Goal: Check status

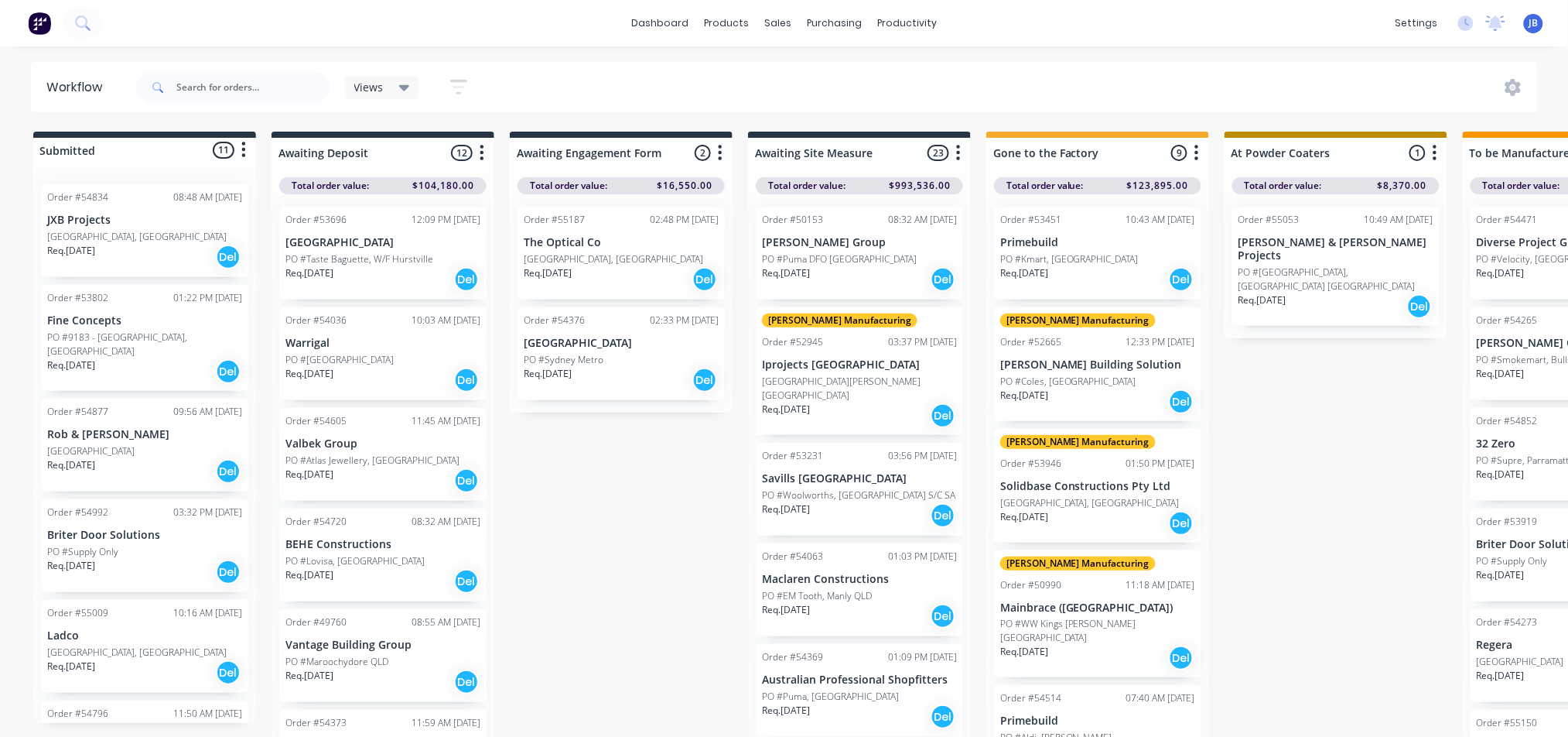
click at [132, 559] on div "Req. [DATE] Del" at bounding box center [145, 571] width 195 height 26
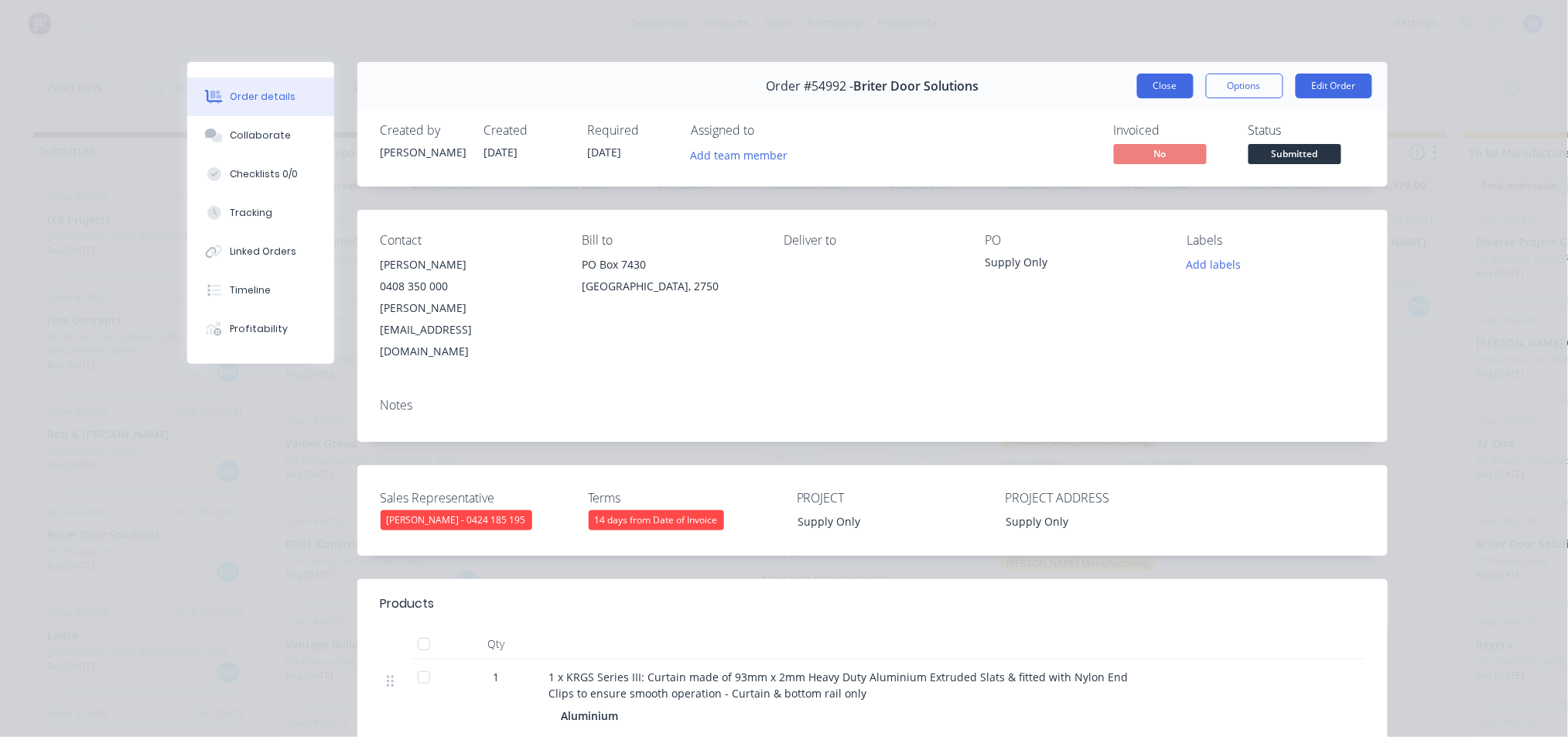
click at [1144, 79] on button "Close" at bounding box center [1165, 86] width 56 height 25
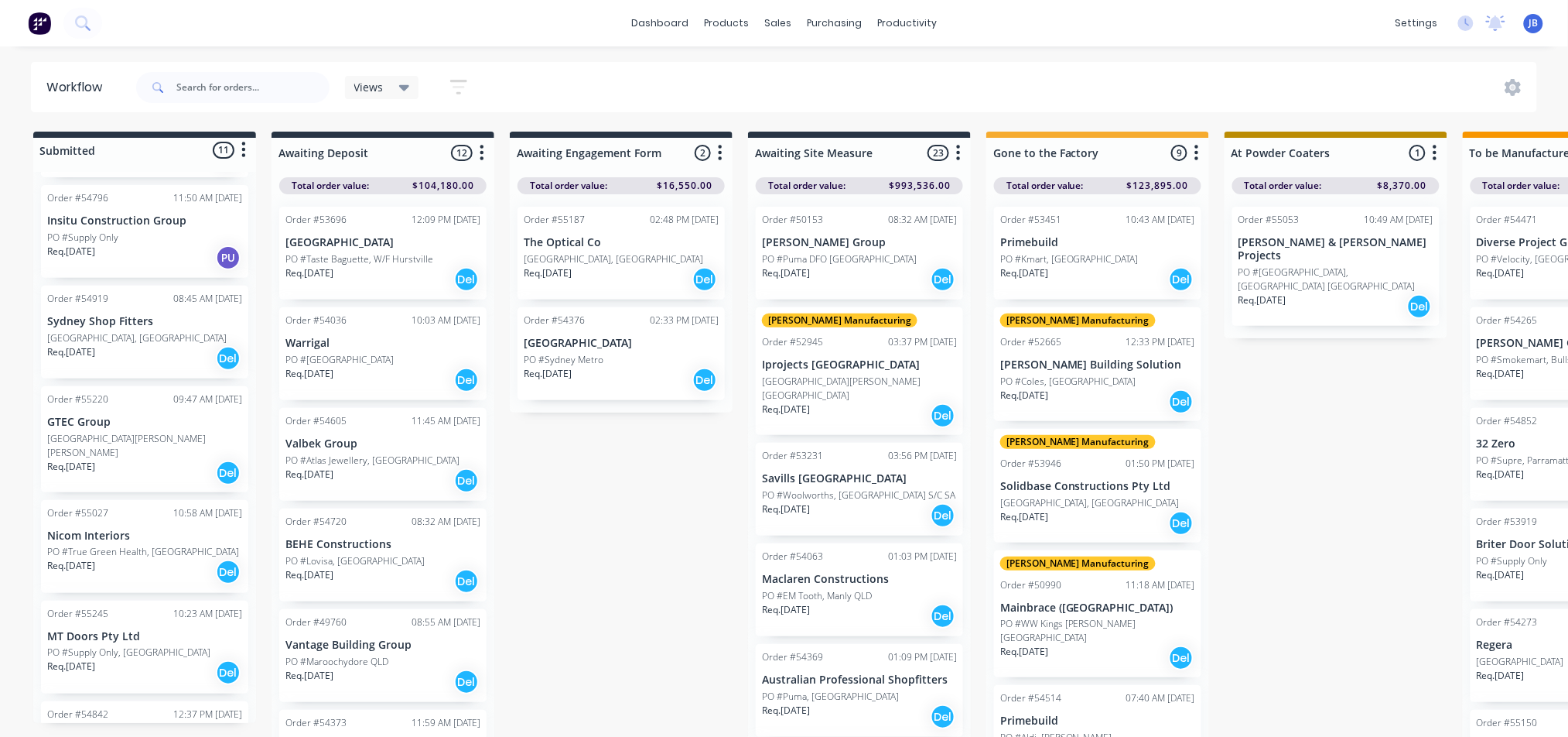
scroll to position [570, 0]
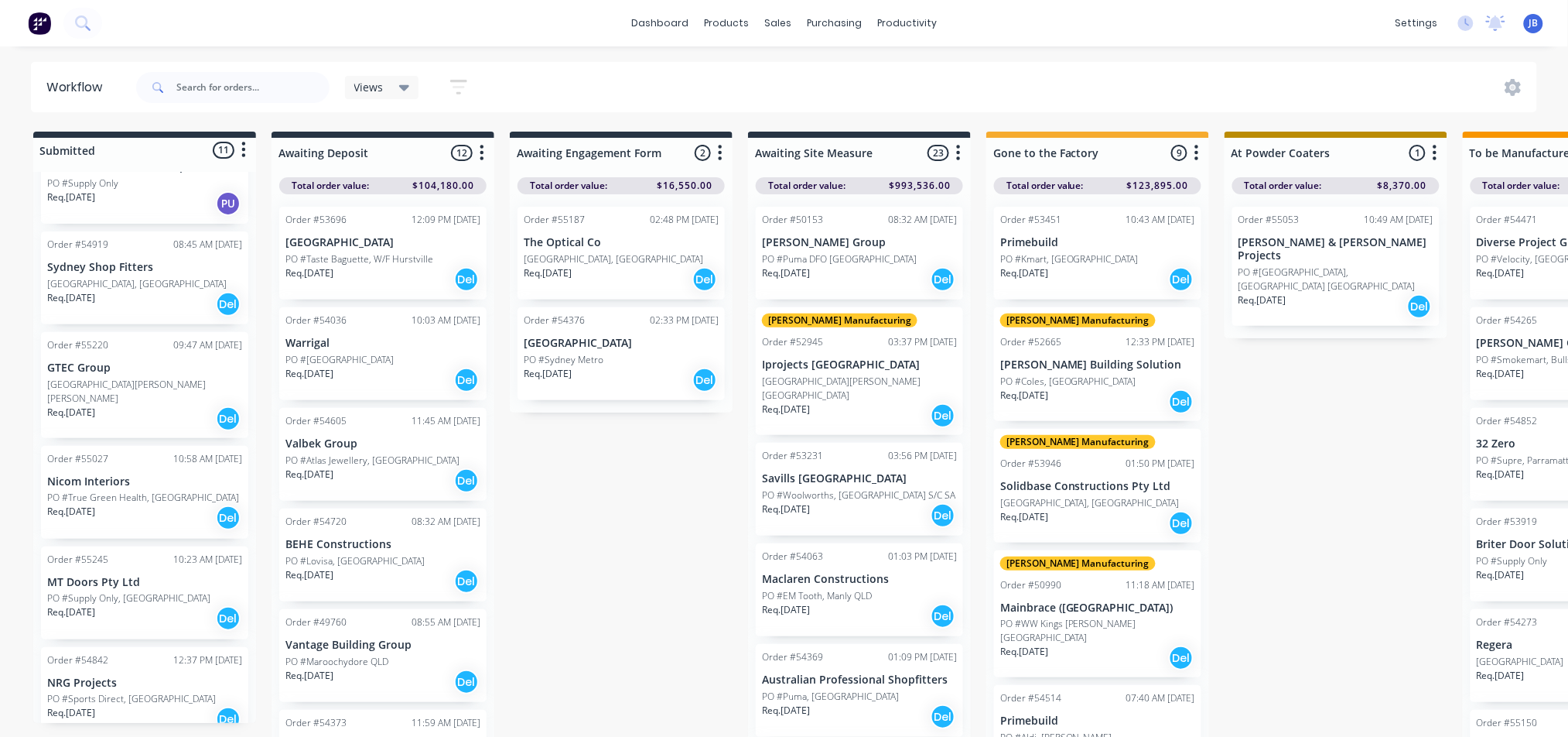
click at [108, 605] on div "Req. [DATE] Del" at bounding box center [145, 618] width 195 height 26
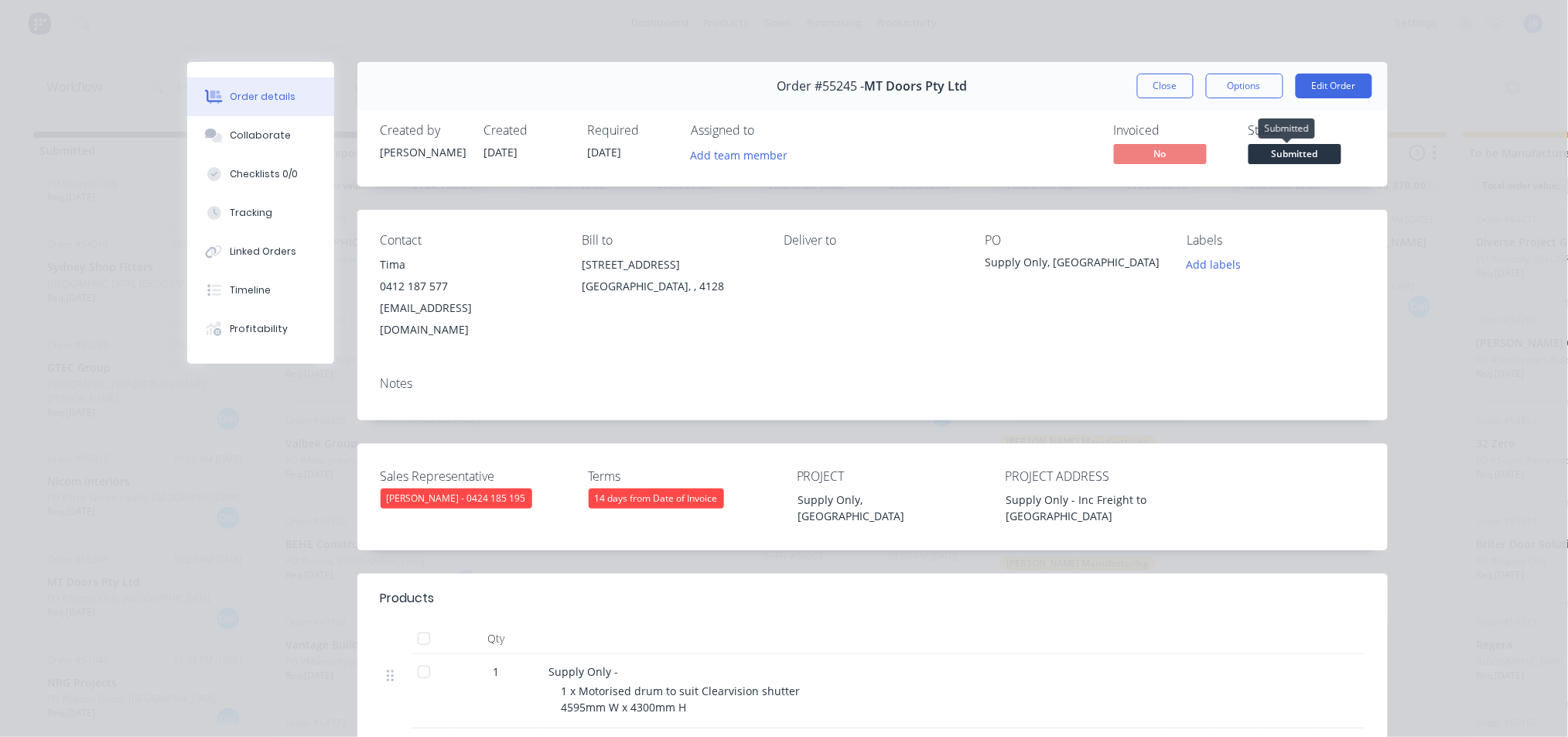
click at [1257, 160] on span "Submitted" at bounding box center [1296, 154] width 93 height 20
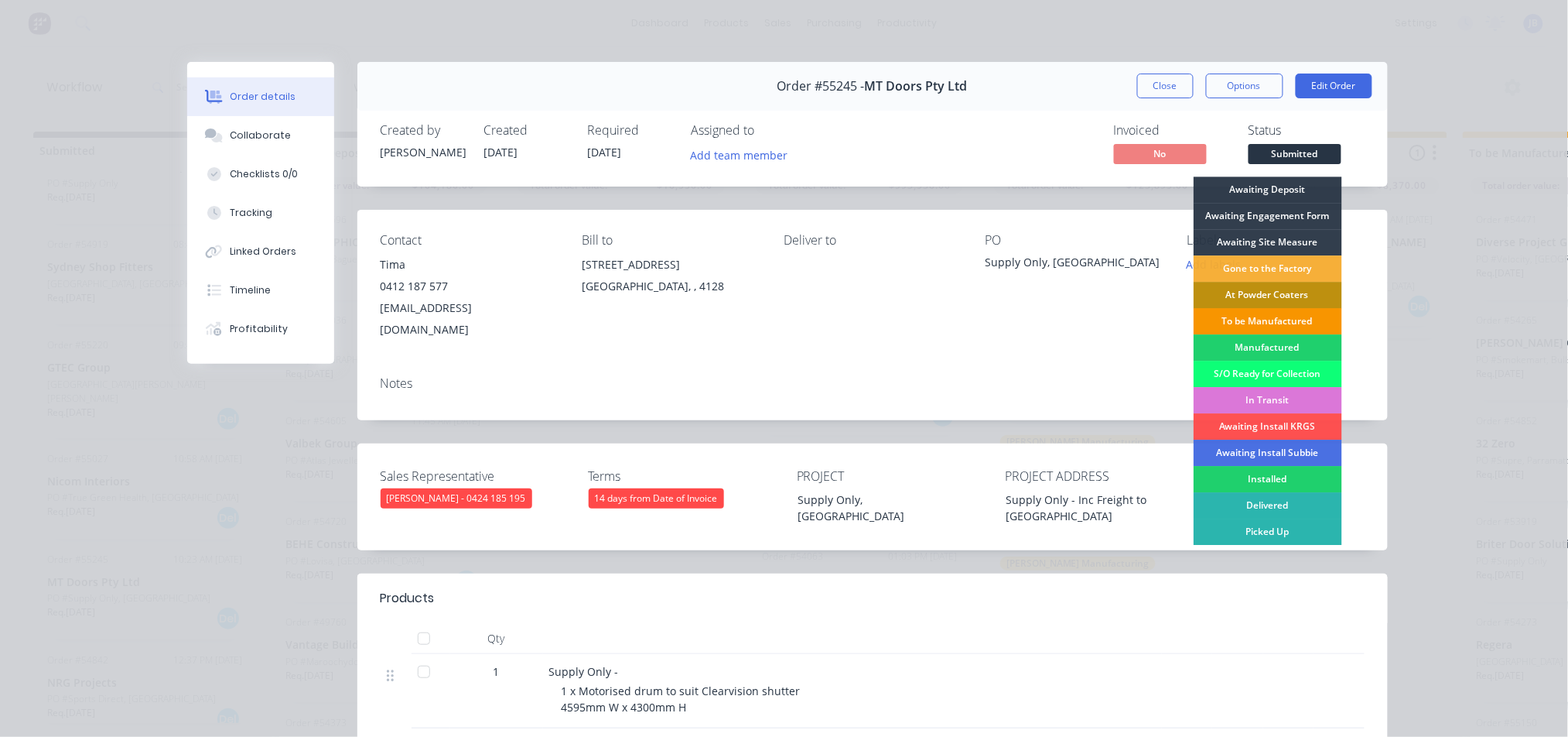
click at [1255, 316] on div "To be Manufactured" at bounding box center [1268, 321] width 149 height 26
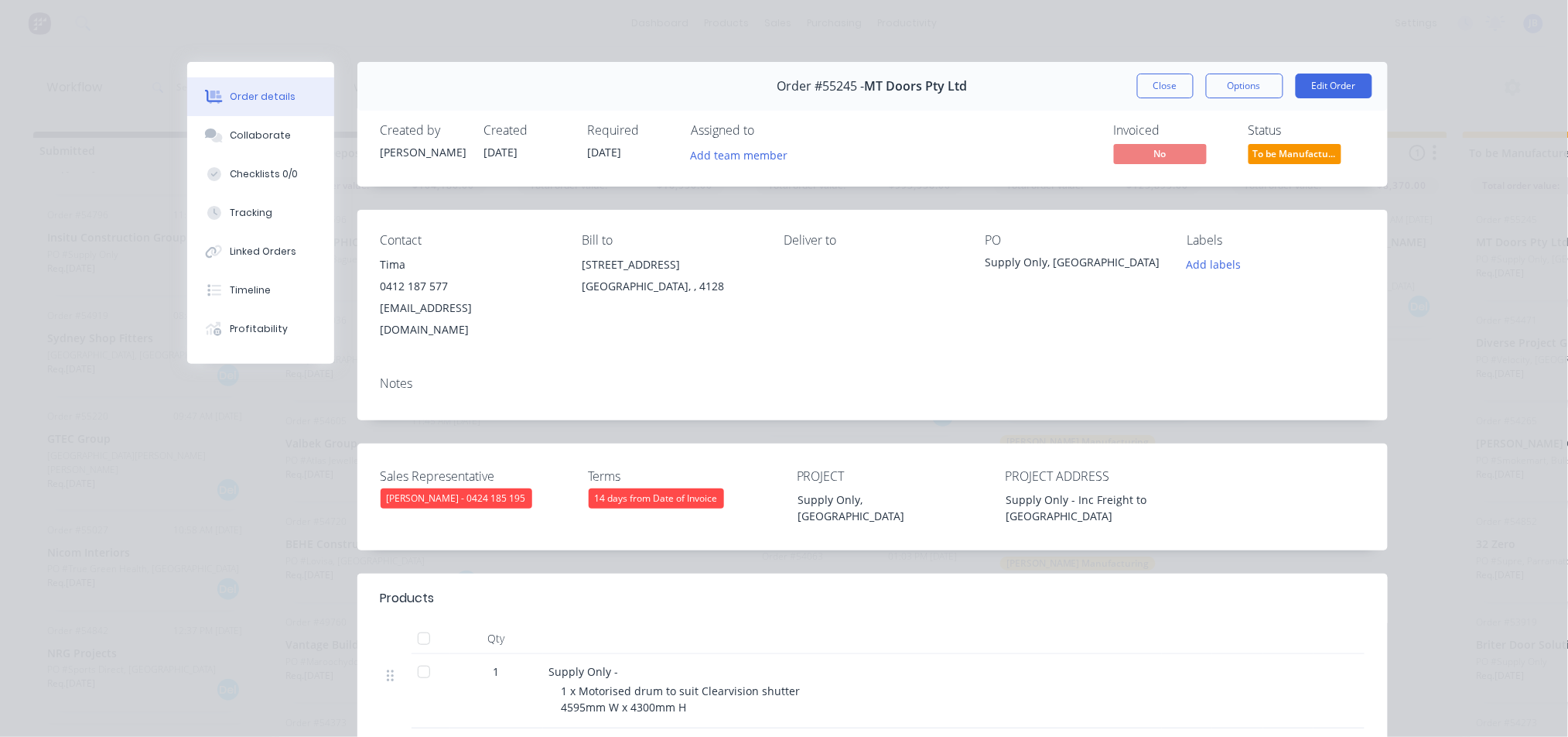
scroll to position [468, 0]
click at [1159, 84] on button "Close" at bounding box center [1165, 86] width 56 height 25
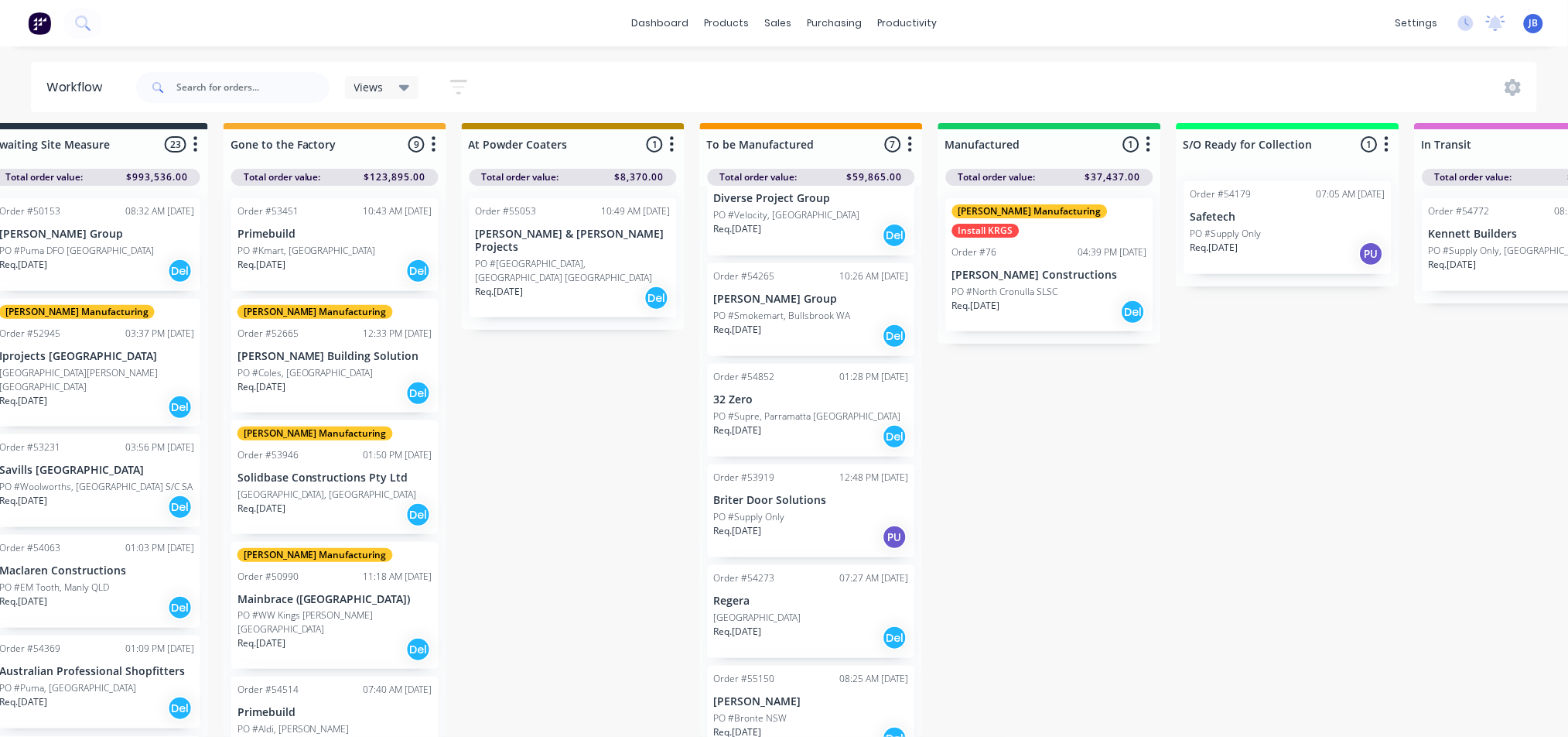
scroll to position [154, 0]
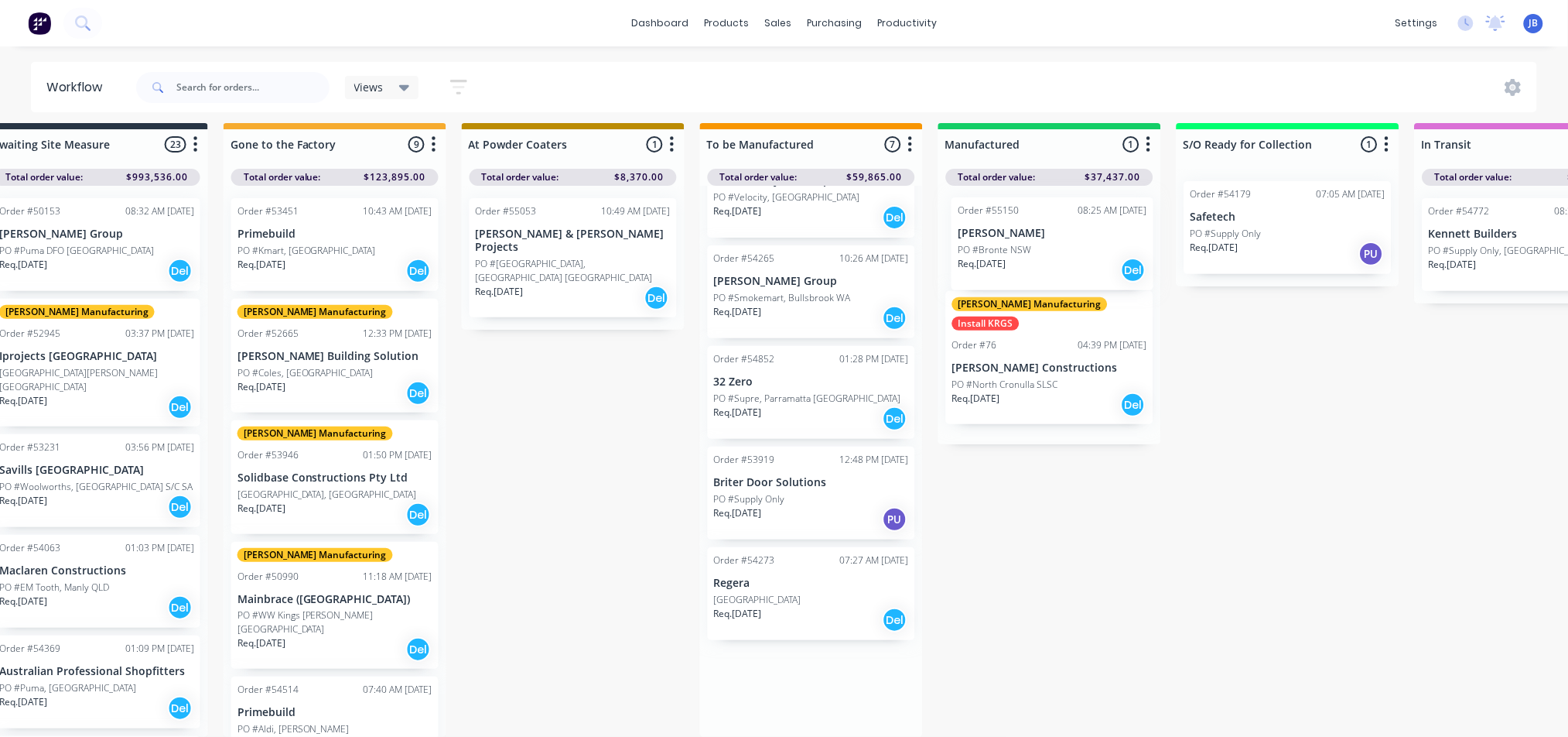
drag, startPoint x: 789, startPoint y: 683, endPoint x: 1040, endPoint y: 246, distance: 504.0
click at [1040, 246] on div "Submitted 10 Status colour #273444 hex #273444 Save Cancel Summaries Total orde…" at bounding box center [964, 429] width 3477 height 614
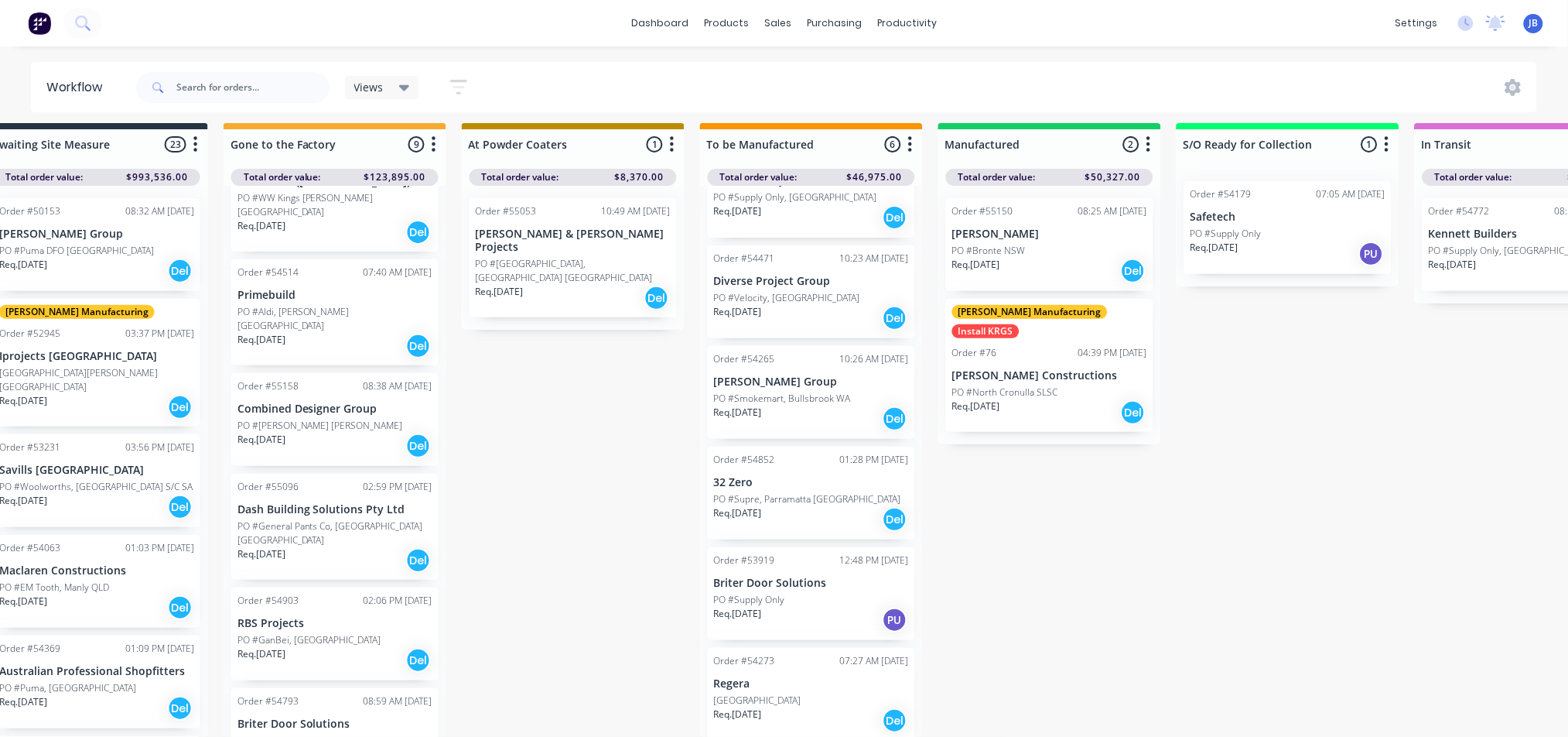
scroll to position [23, 758]
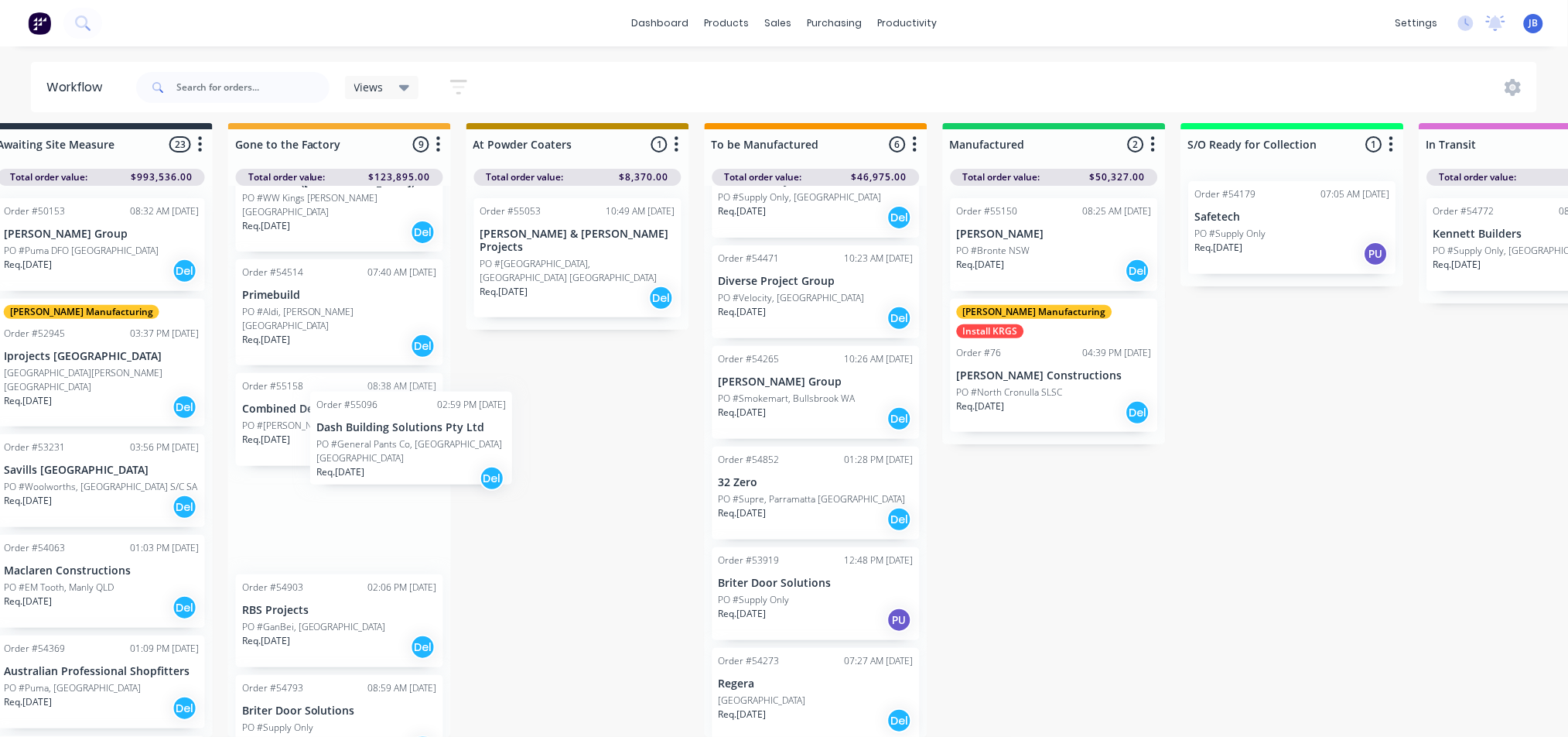
drag, startPoint x: 349, startPoint y: 490, endPoint x: 434, endPoint y: 451, distance: 93.5
click at [434, 451] on div "Order #53451 10:43 AM [DATE] Primebuild PO #Kmart, Mildura VIC Req. [DATE] Del …" at bounding box center [340, 461] width 223 height 551
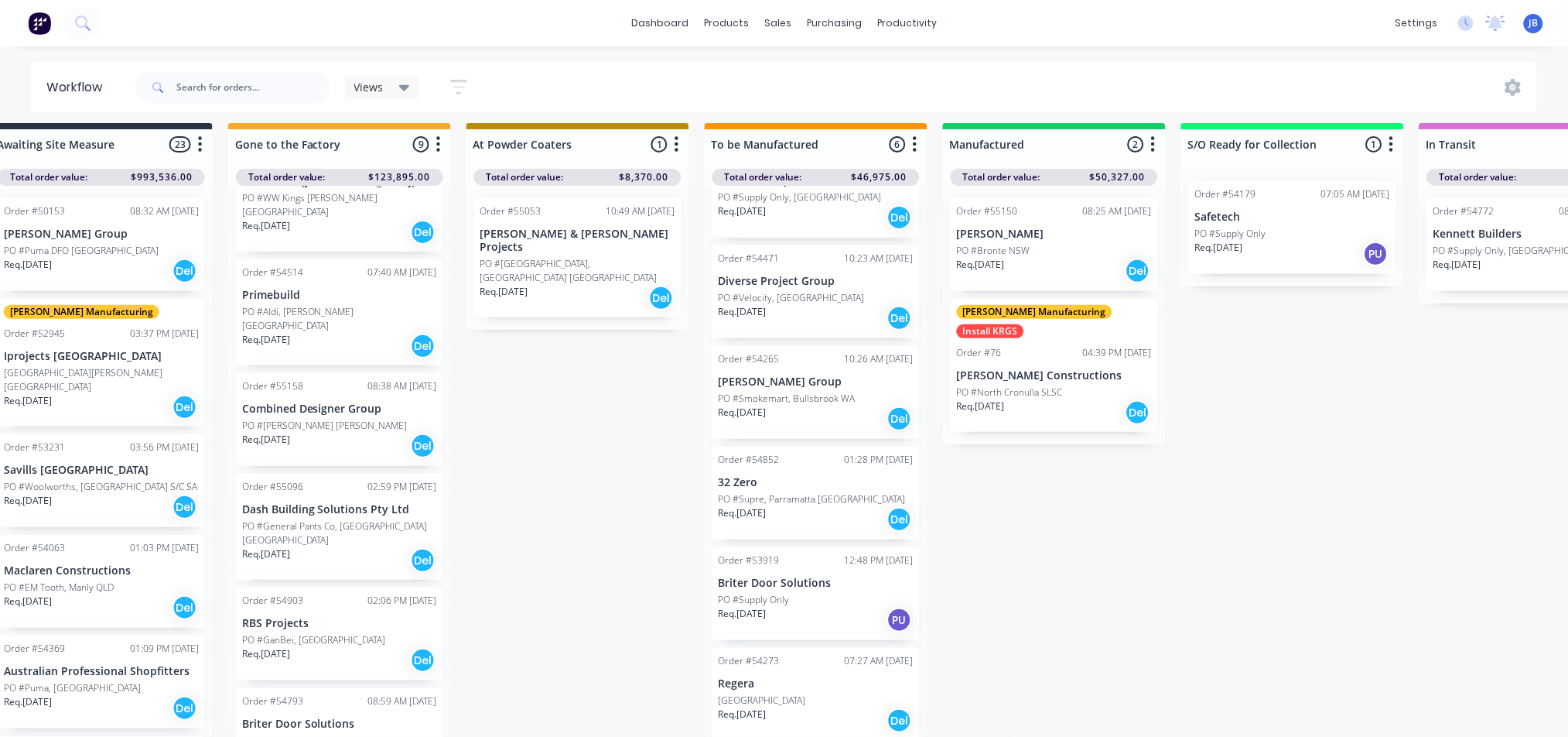
click at [332, 503] on p "Dash Building Solutions Pty Ltd" at bounding box center [340, 509] width 195 height 13
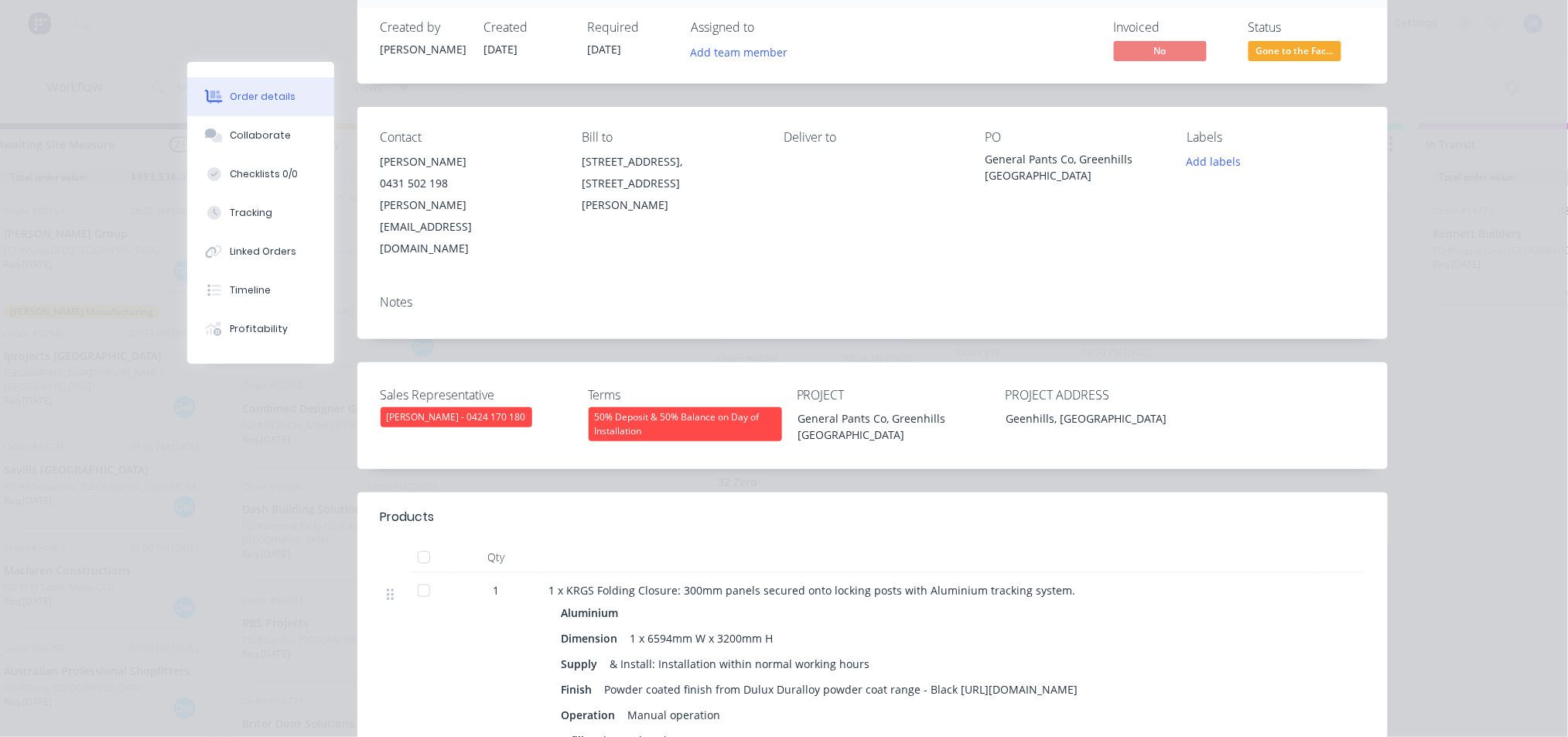
scroll to position [0, 0]
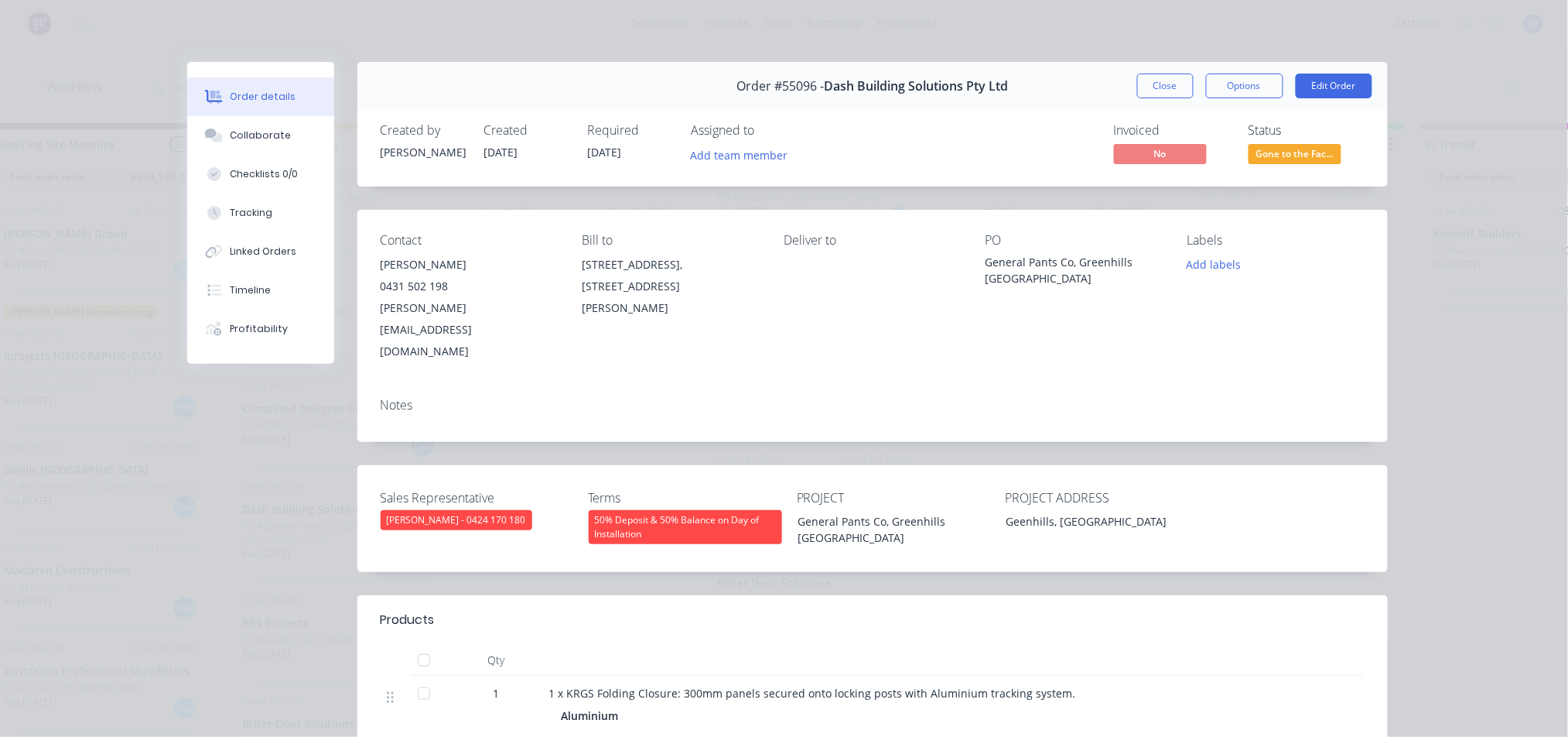
click at [1283, 151] on span "Gone to the Fac..." at bounding box center [1296, 154] width 93 height 20
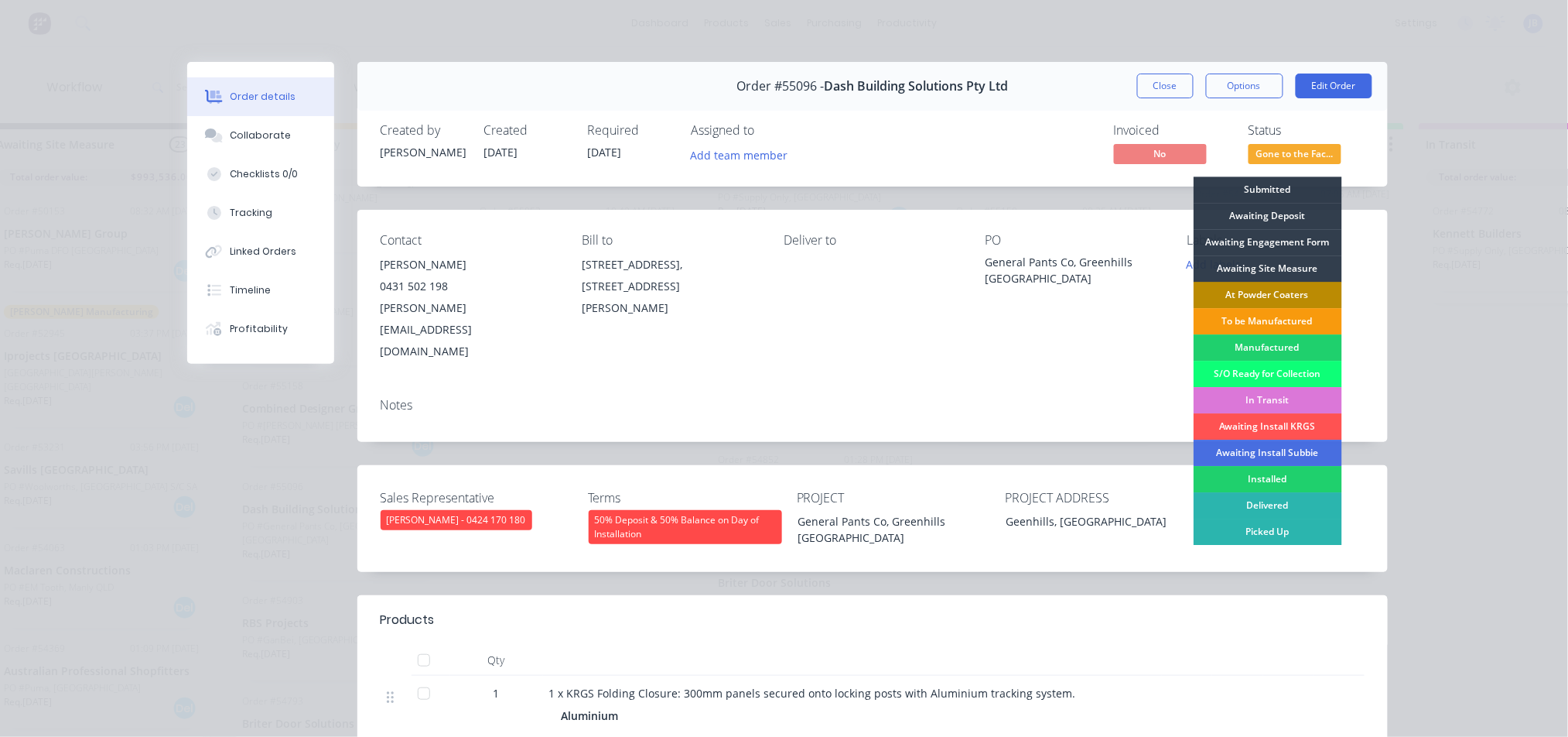
click at [1238, 291] on div "At Powder Coaters" at bounding box center [1268, 294] width 149 height 26
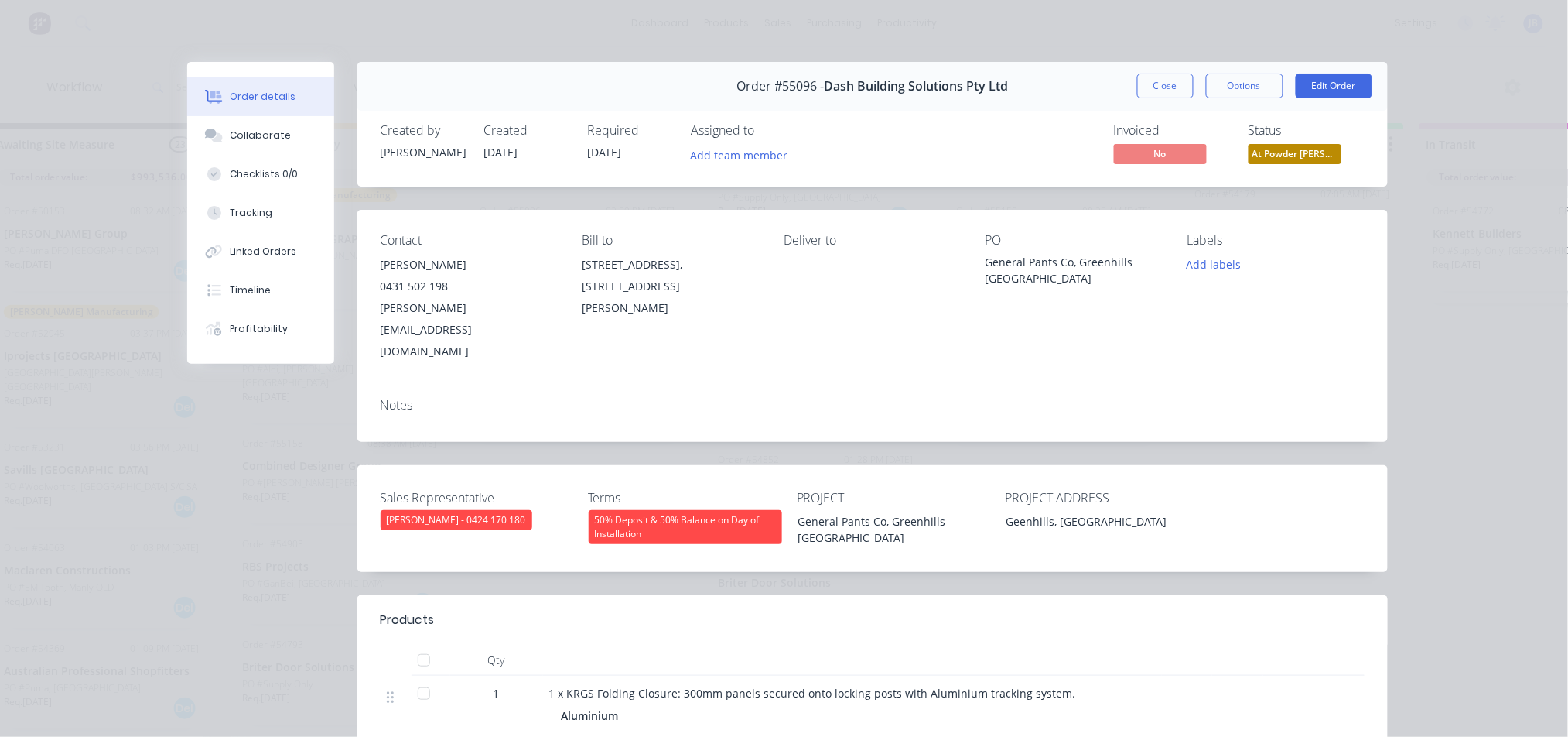
scroll to position [316, 0]
click at [250, 503] on div "Order #55096 - Dash Building Solutions Pty Ltd Close Options Edit Order Created…" at bounding box center [788, 613] width 1201 height 1104
click at [1148, 71] on div "Order #55096 - Dash Building Solutions Pty Ltd Close Options Edit Order" at bounding box center [873, 86] width 1030 height 48
click at [1148, 82] on button "Close" at bounding box center [1165, 86] width 56 height 25
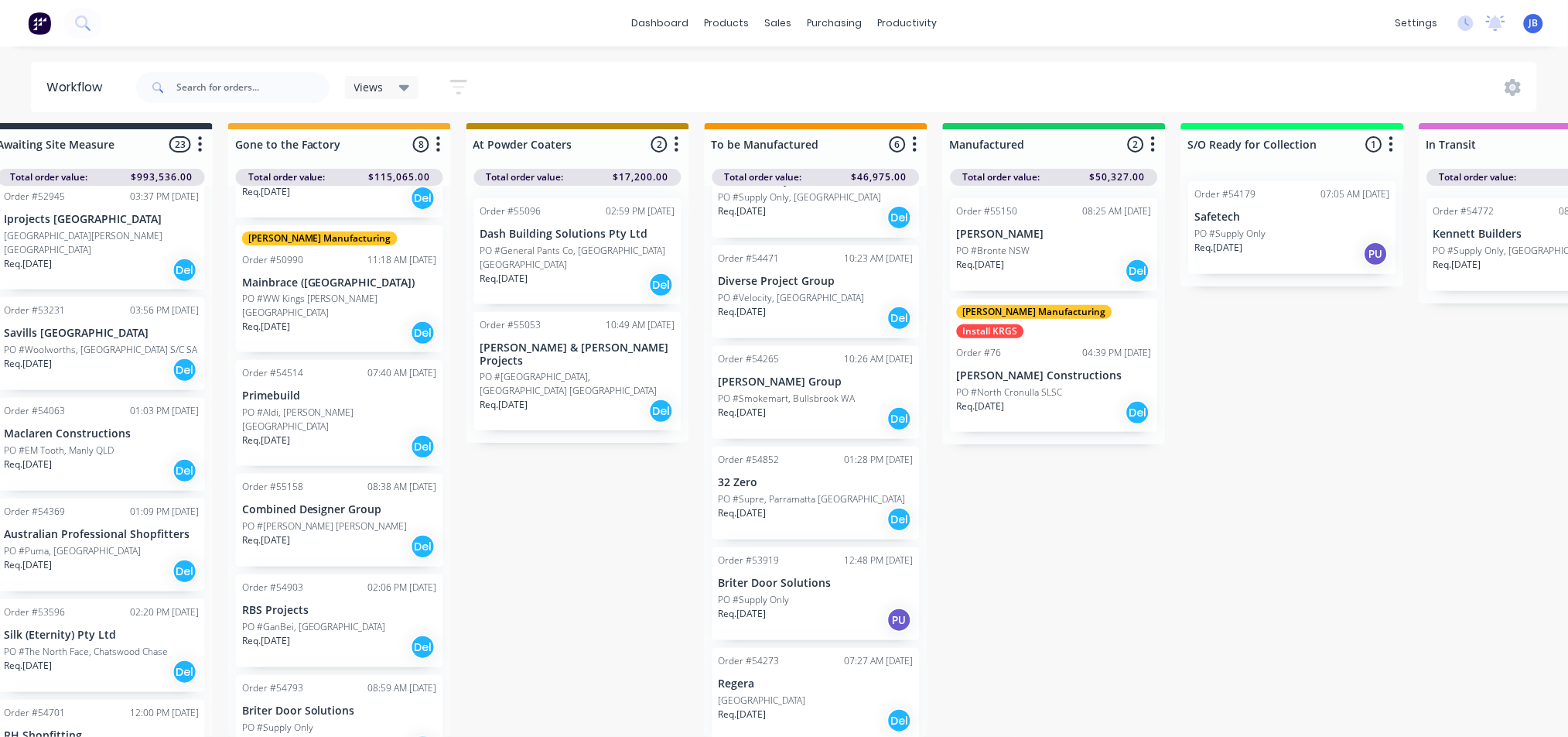
scroll to position [412, 0]
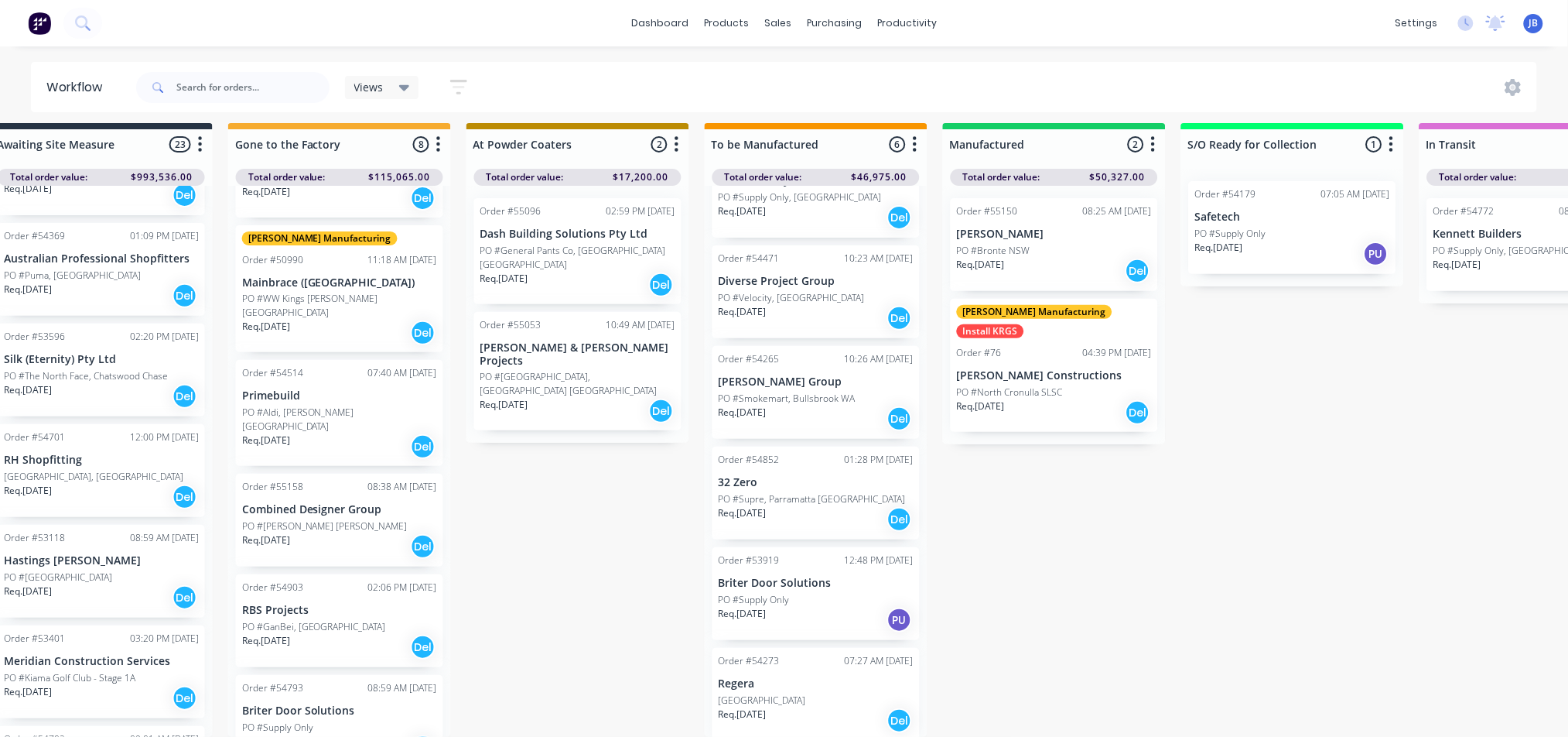
click at [334, 634] on div "Req. [DATE] Del" at bounding box center [340, 646] width 195 height 26
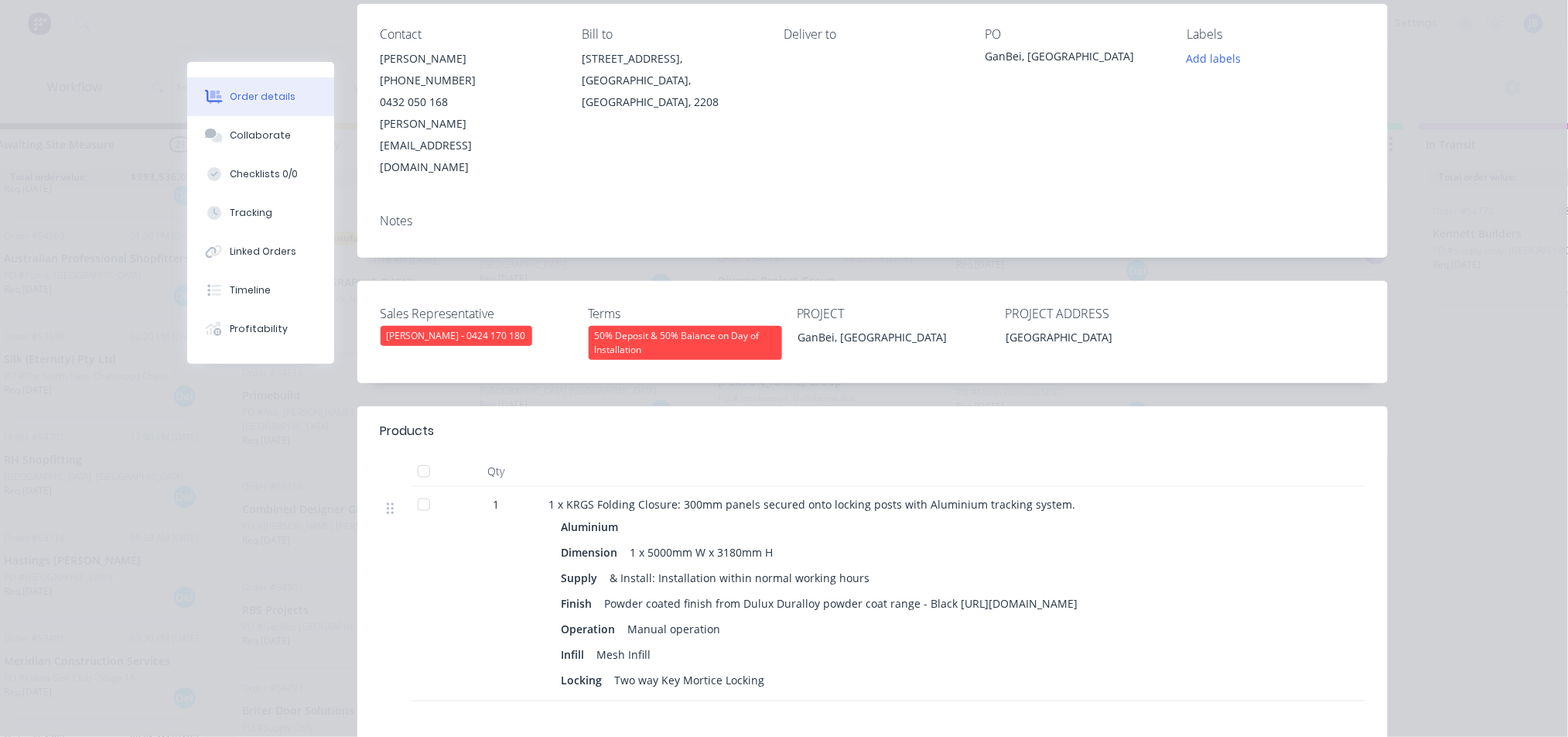
scroll to position [0, 0]
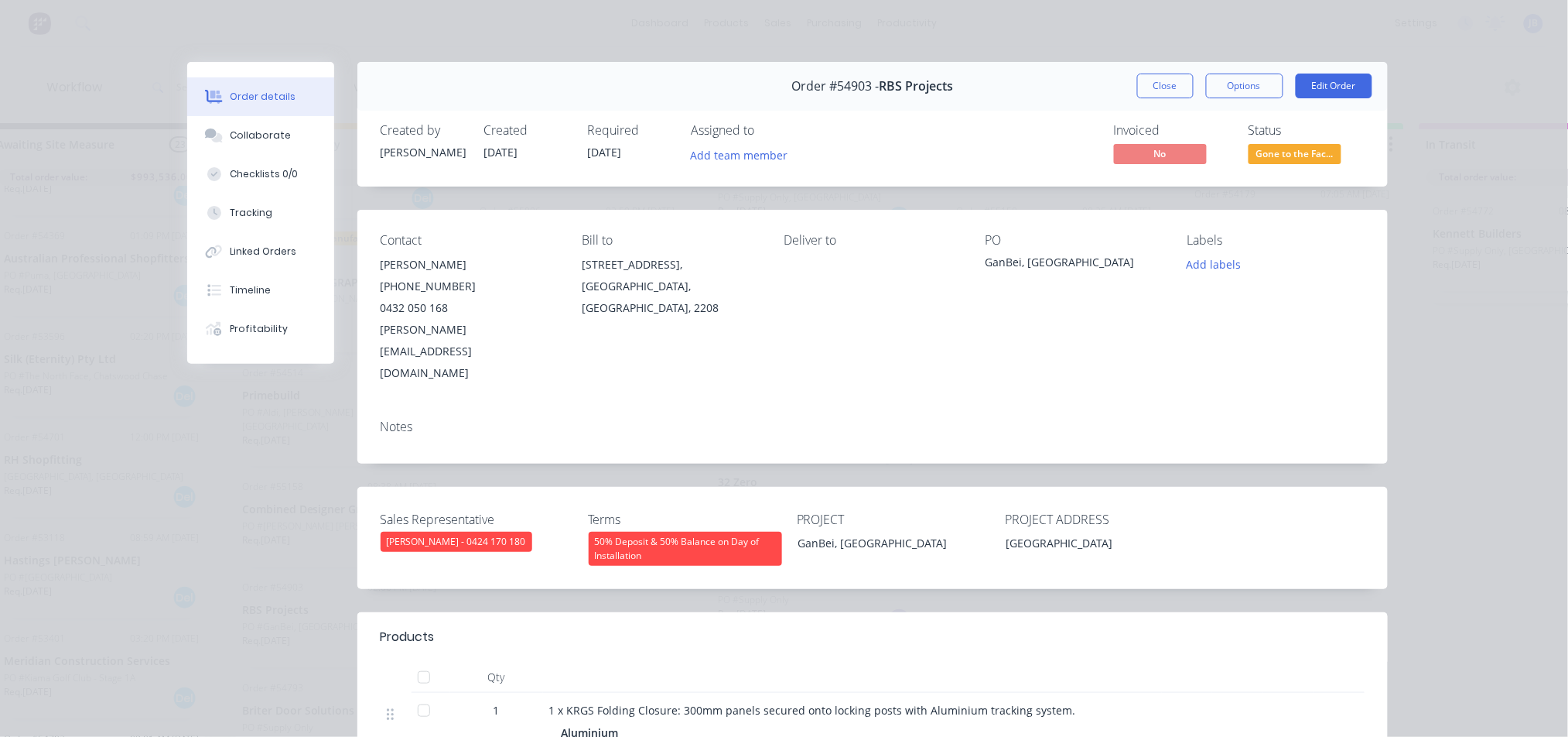
drag, startPoint x: 1160, startPoint y: 83, endPoint x: 1149, endPoint y: 99, distance: 19.4
click at [1159, 87] on button "Close" at bounding box center [1165, 86] width 56 height 25
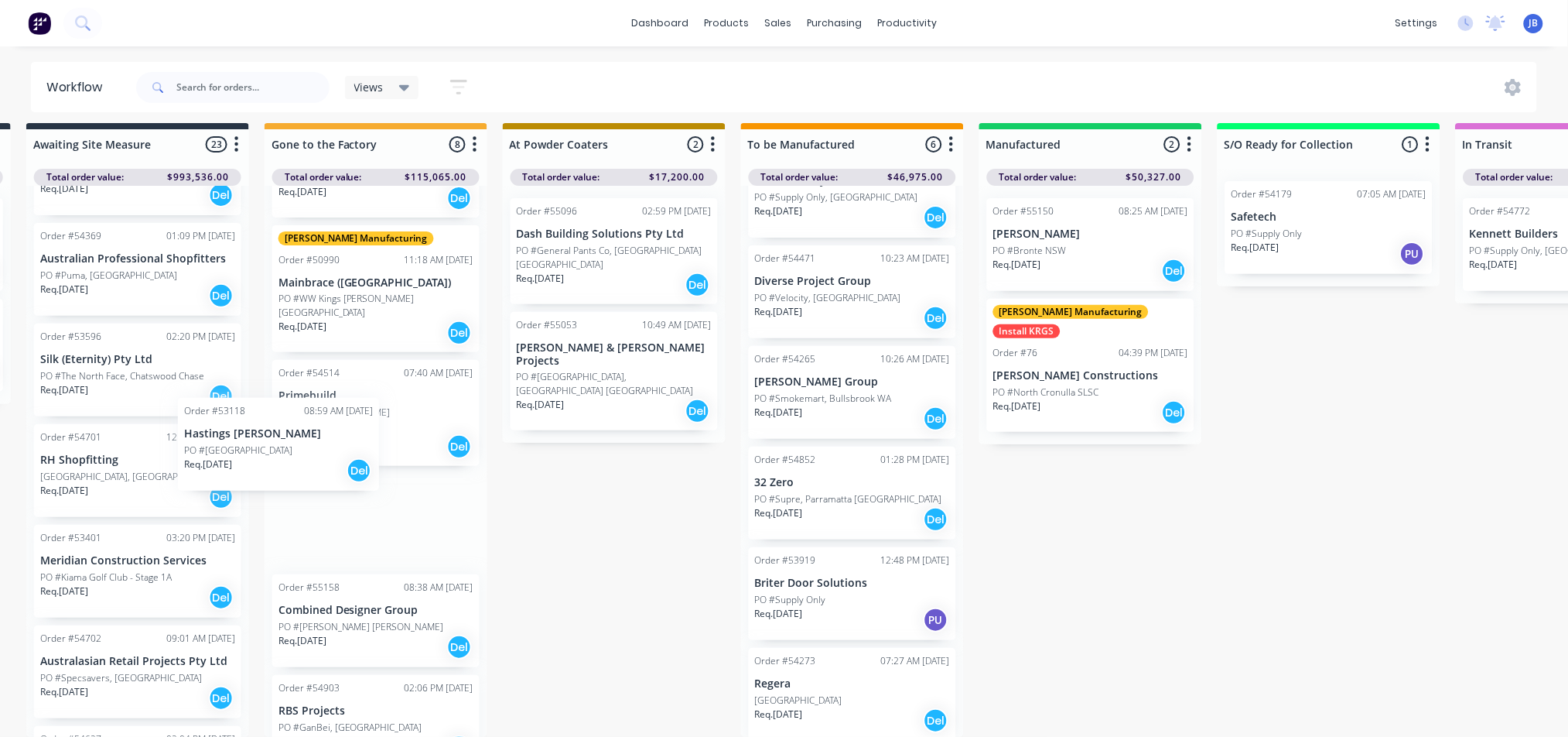
drag, startPoint x: 57, startPoint y: 563, endPoint x: 305, endPoint y: 455, distance: 270.5
click at [303, 455] on div "Submitted 10 Status colour #273444 hex #273444 Save Cancel Summaries Total orde…" at bounding box center [1004, 429] width 3477 height 614
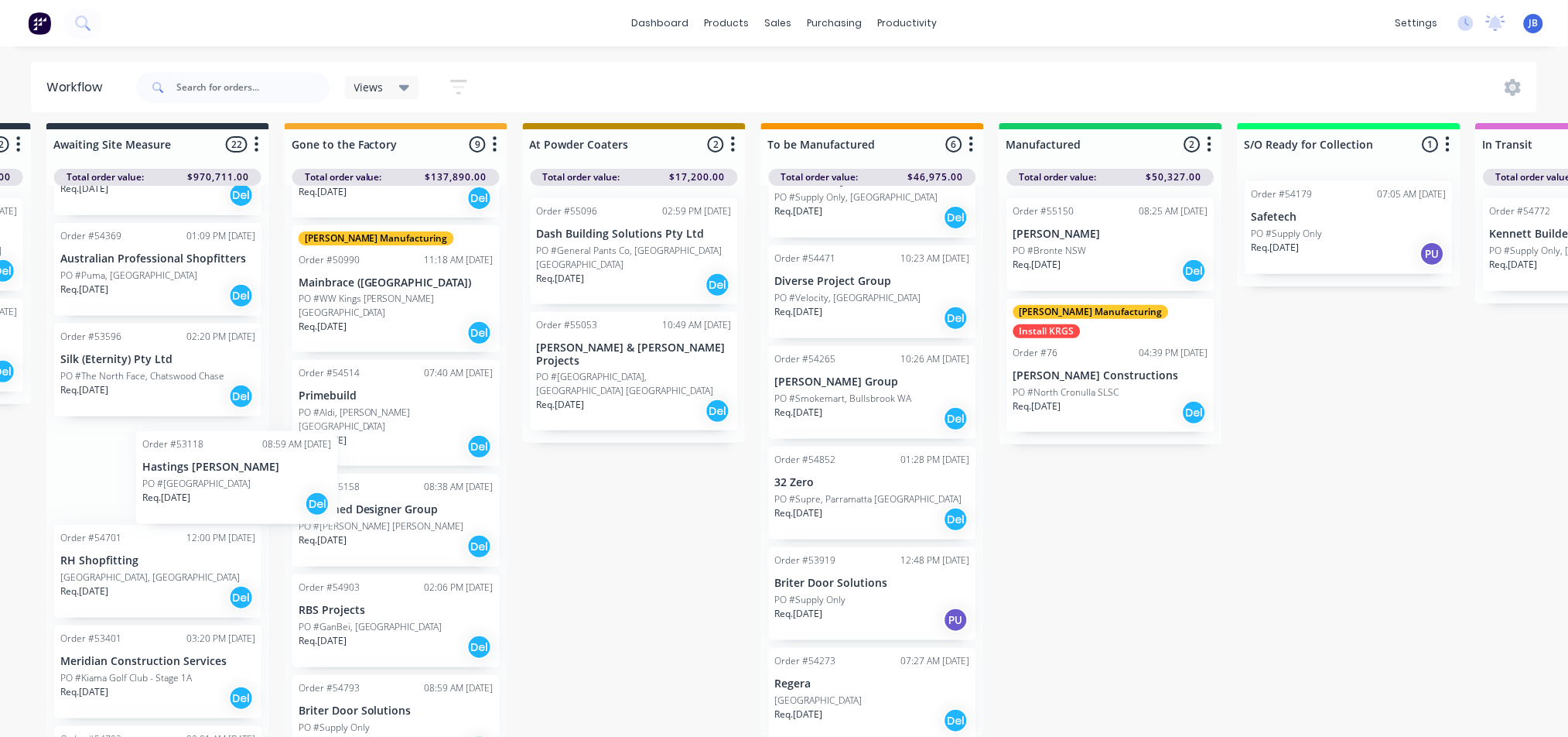
drag, startPoint x: 314, startPoint y: 472, endPoint x: 122, endPoint y: 473, distance: 192.0
click at [124, 473] on div "Submitted 10 Status colour #273444 hex #273444 Save Cancel Summaries Total orde…" at bounding box center [1025, 429] width 3477 height 614
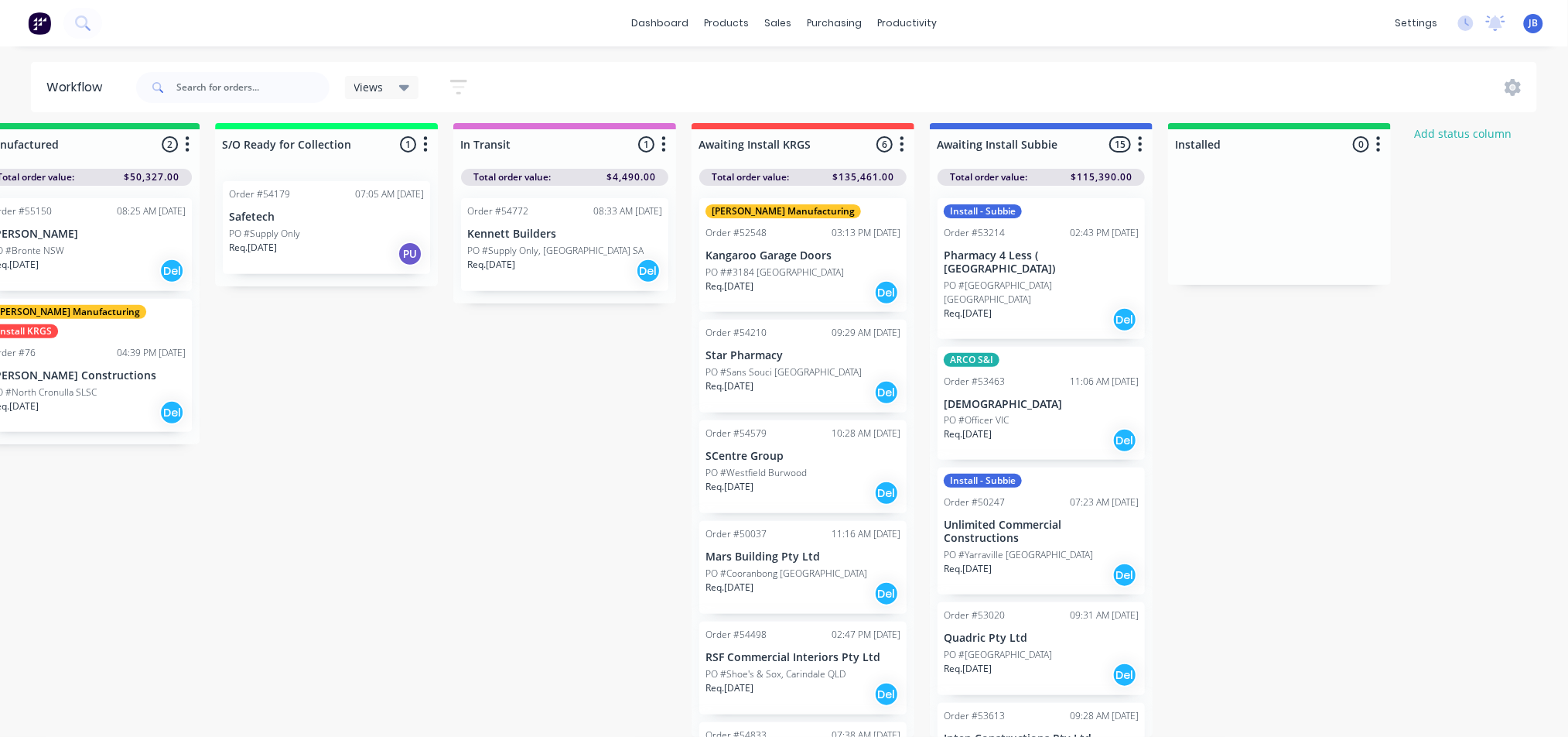
scroll to position [23, 1726]
